Goal: Transaction & Acquisition: Purchase product/service

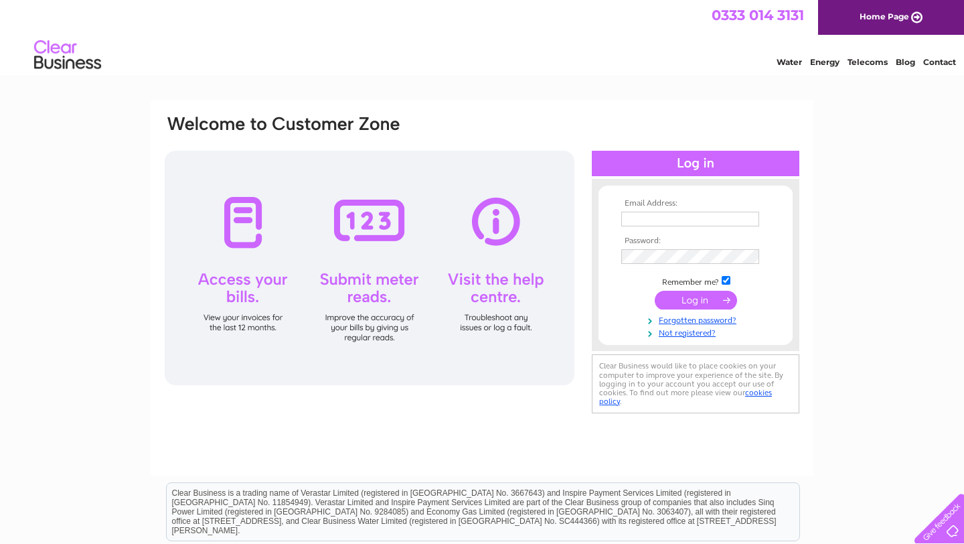
type input "[PERSON_NAME][EMAIL_ADDRESS][DOMAIN_NAME]"
click at [711, 303] on input "submit" at bounding box center [696, 300] width 82 height 19
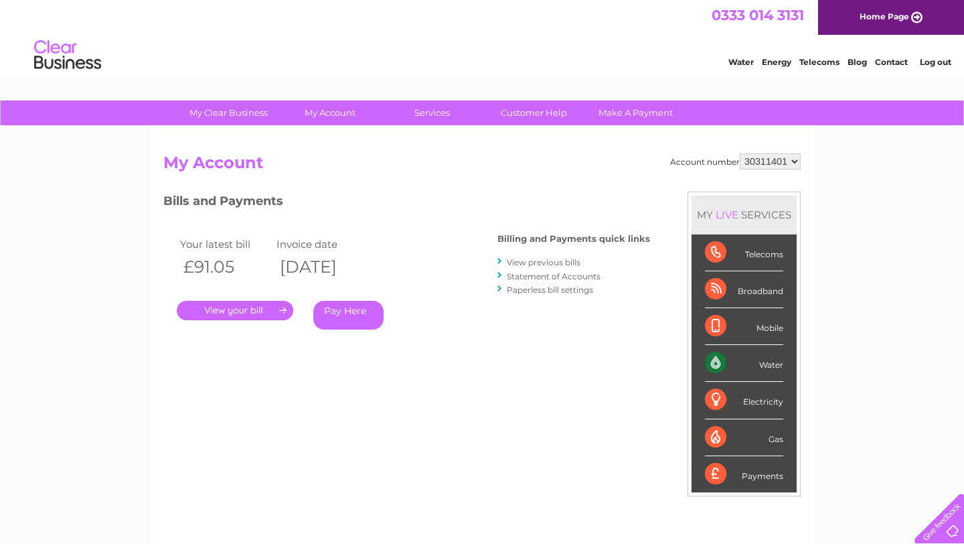
scroll to position [2, 0]
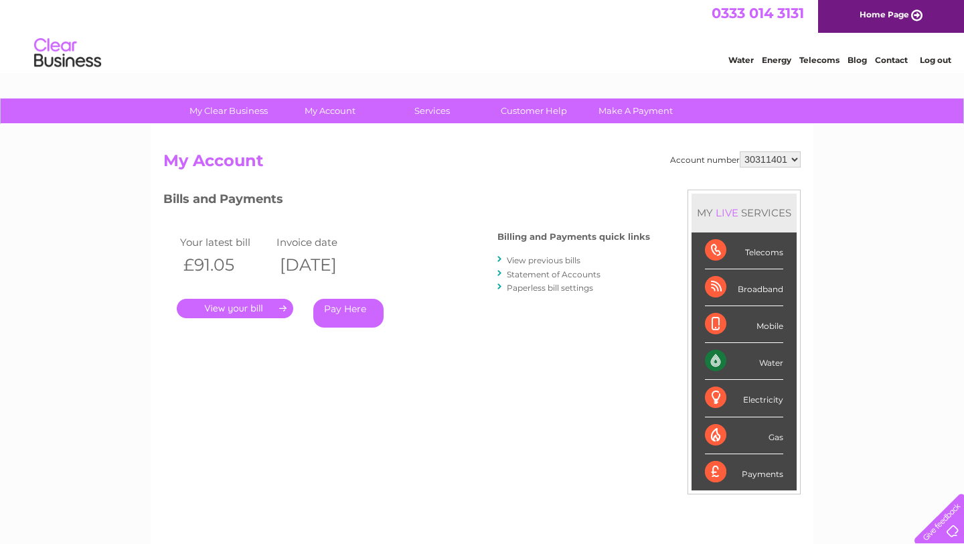
click at [356, 314] on link "Pay Here" at bounding box center [348, 313] width 70 height 29
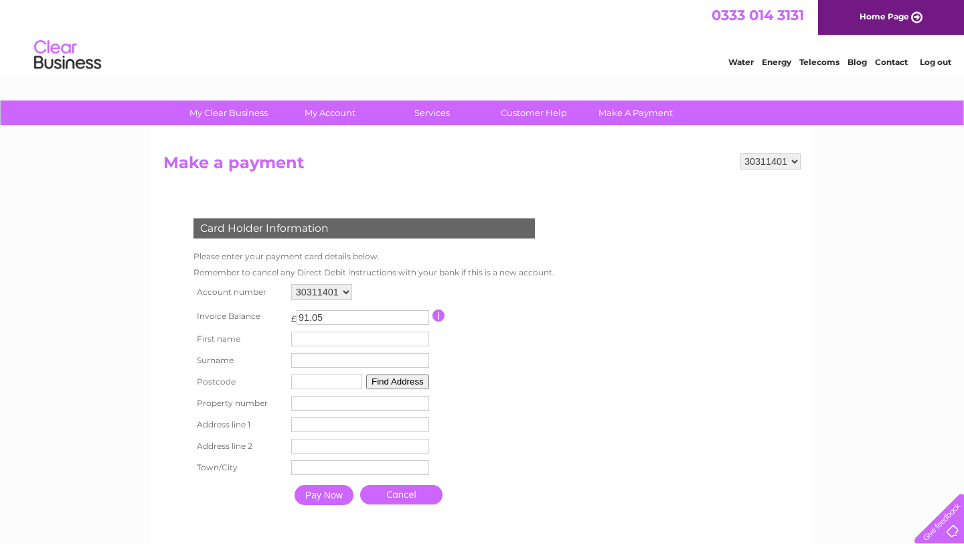
click at [332, 498] on input "Pay Now" at bounding box center [324, 495] width 59 height 20
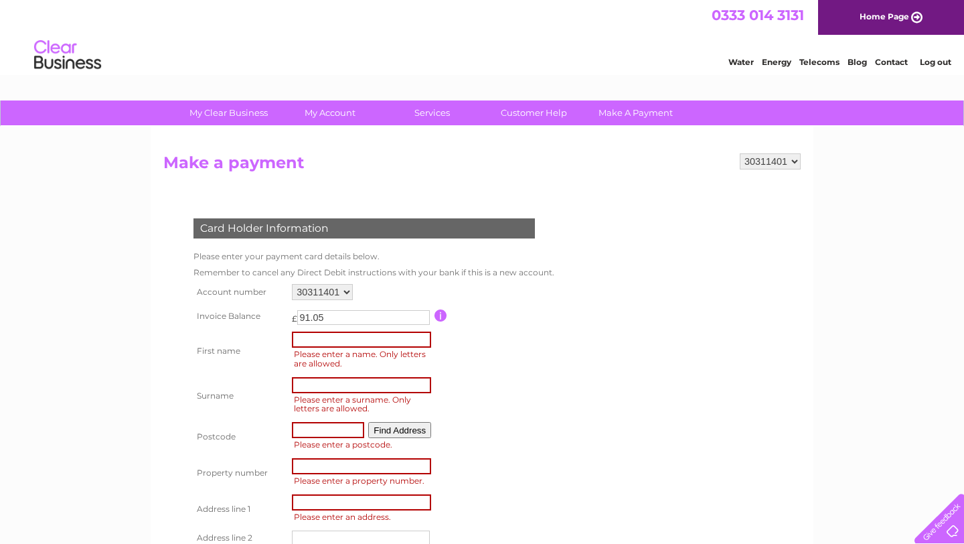
click at [538, 342] on table "Account number 30311401 Invoice Balance £ 91.05 First name Surname Postcode" at bounding box center [372, 449] width 365 height 337
